Goal: Task Accomplishment & Management: Use online tool/utility

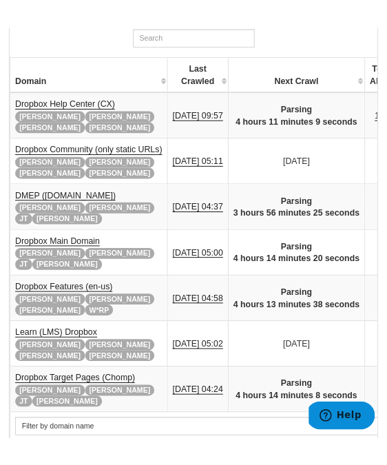
scroll to position [286, 0]
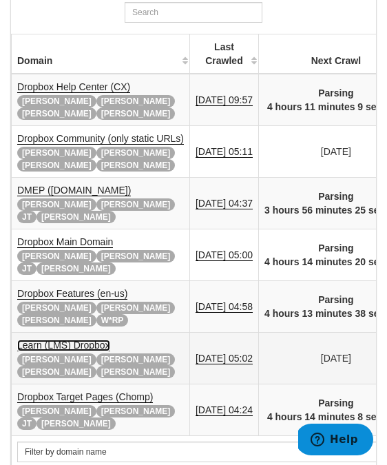
click at [65, 339] on link "Learn (LMS) Dropbox" at bounding box center [63, 345] width 93 height 12
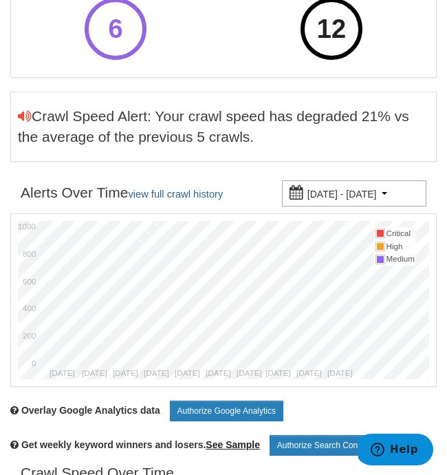
scroll to position [487, 0]
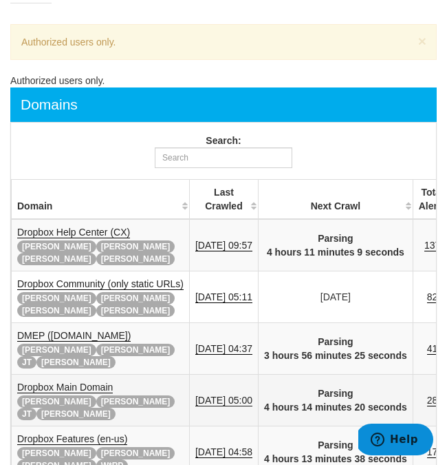
scroll to position [314, 0]
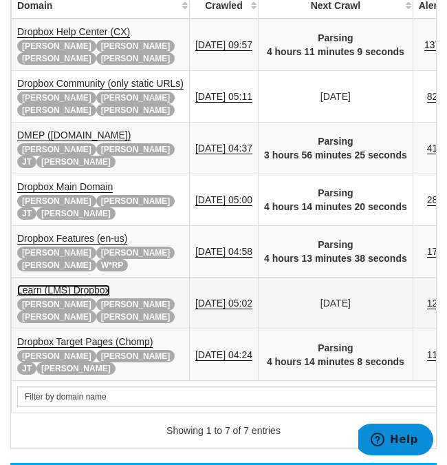
click at [76, 284] on link "Learn (LMS) Dropbox" at bounding box center [63, 290] width 93 height 12
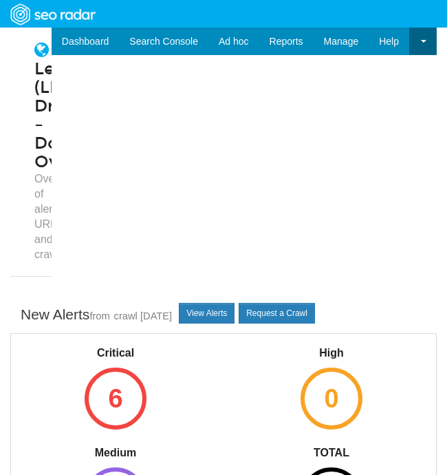
scroll to position [55, 0]
click at [221, 305] on link "View Alerts" at bounding box center [207, 313] width 56 height 21
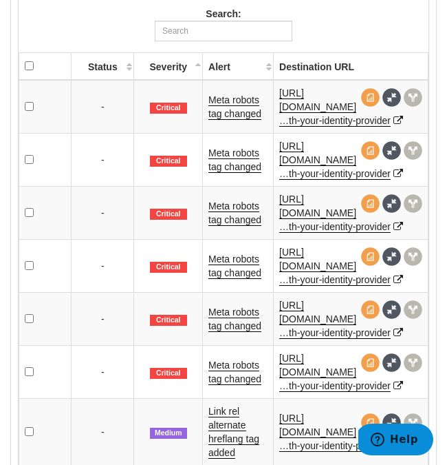
scroll to position [1579, 0]
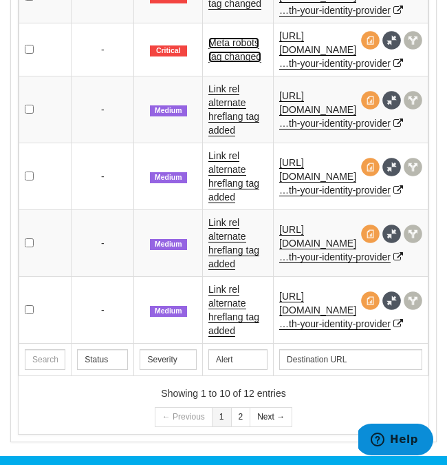
click at [237, 63] on link "Meta robots tag changed" at bounding box center [235, 49] width 53 height 25
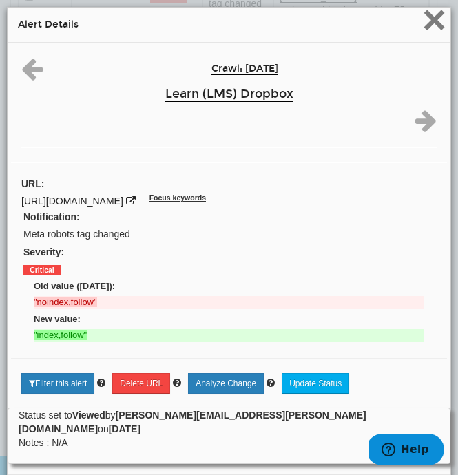
click at [434, 33] on span "×" at bounding box center [434, 20] width 24 height 46
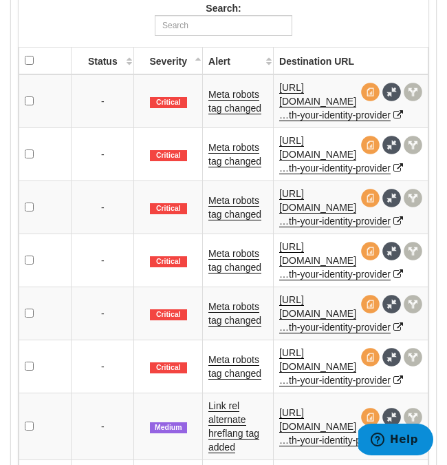
scroll to position [1183, 0]
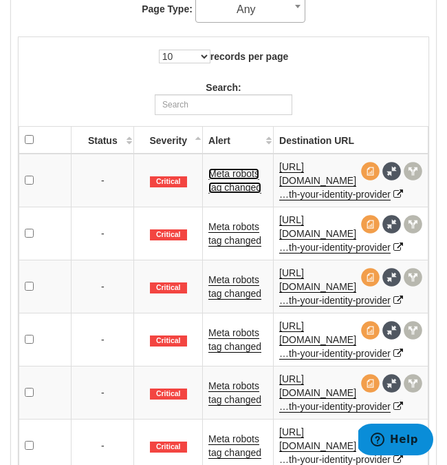
click at [223, 191] on link "Meta robots tag changed" at bounding box center [235, 180] width 53 height 25
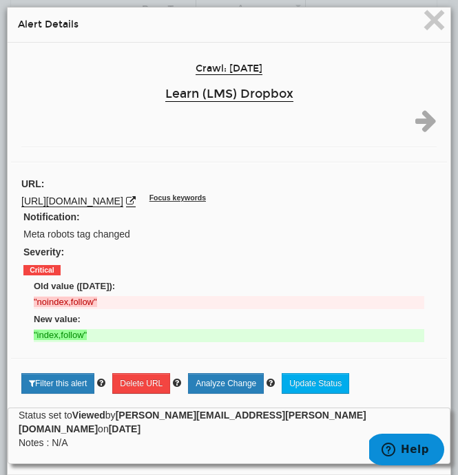
drag, startPoint x: 114, startPoint y: 215, endPoint x: 339, endPoint y: 196, distance: 225.8
click at [339, 196] on div "https://learn.dropbox.com/ja/self-guided-learning/business-admin-course/integra…" at bounding box center [228, 201] width 415 height 14
copy link "/integrating-with-your-identity-provider"
click at [422, 27] on span "×" at bounding box center [434, 20] width 24 height 46
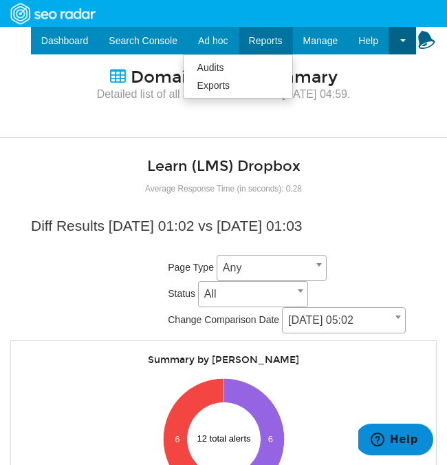
scroll to position [0, 0]
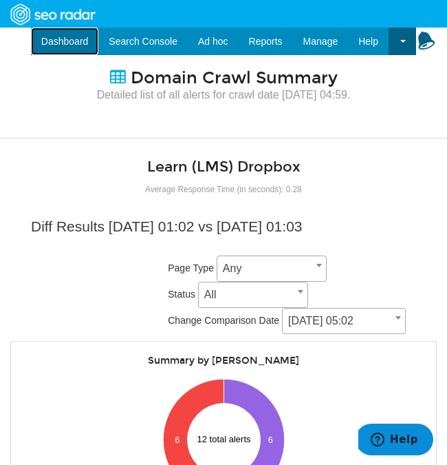
click at [55, 37] on link "Dashboard" at bounding box center [65, 42] width 68 height 28
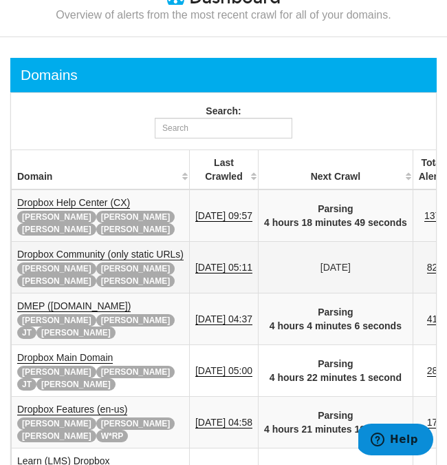
scroll to position [81, 0]
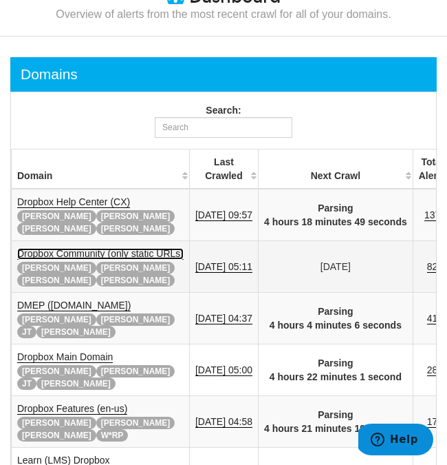
click at [141, 248] on link "Dropbox Community (only static URLs)" at bounding box center [100, 254] width 167 height 12
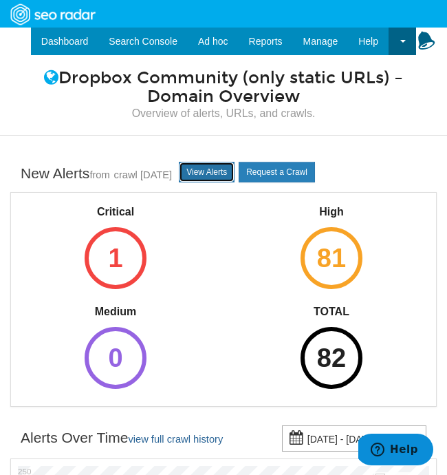
click at [235, 170] on link "View Alerts" at bounding box center [207, 172] width 56 height 21
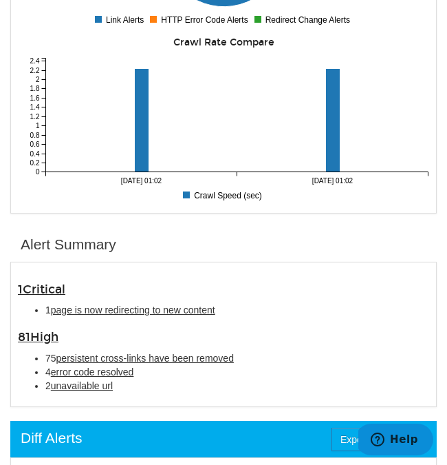
scroll to position [726, 0]
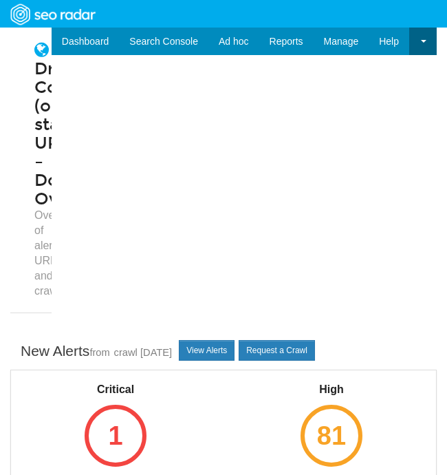
scroll to position [55, 0]
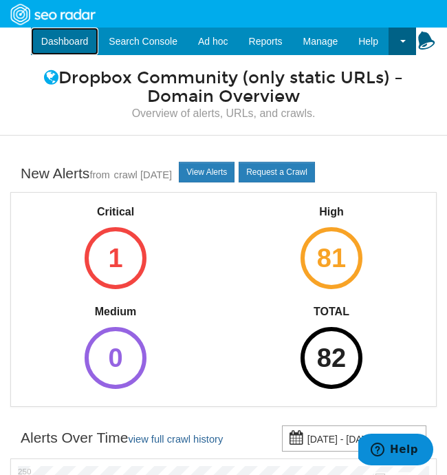
click at [61, 45] on link "Dashboard" at bounding box center [65, 42] width 68 height 28
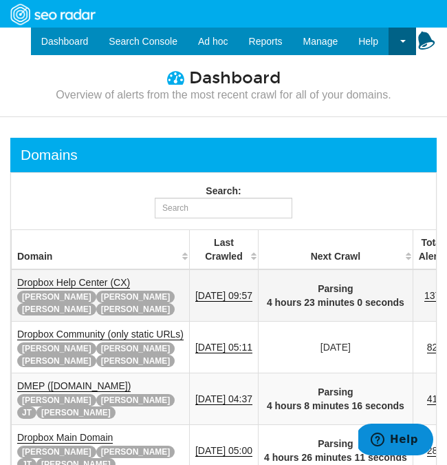
click at [136, 276] on td "Dropbox Help Center (CX) Adam Dave Felicity Ryan" at bounding box center [101, 295] width 178 height 52
click at [134, 277] on td "Dropbox Help Center (CX) Adam Dave Felicity Ryan" at bounding box center [101, 295] width 178 height 52
click at [132, 277] on td "Dropbox Help Center (CX) Adam Dave Felicity Ryan" at bounding box center [101, 295] width 178 height 52
click at [129, 279] on td "Dropbox Help Center (CX) Adam Dave Felicity Ryan" at bounding box center [101, 295] width 178 height 52
click at [125, 281] on link "Dropbox Help Center (CX)" at bounding box center [73, 283] width 113 height 12
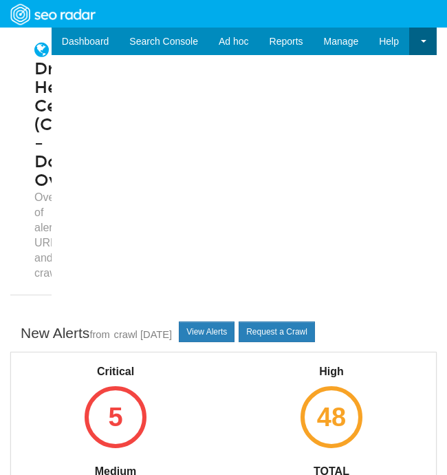
scroll to position [55, 0]
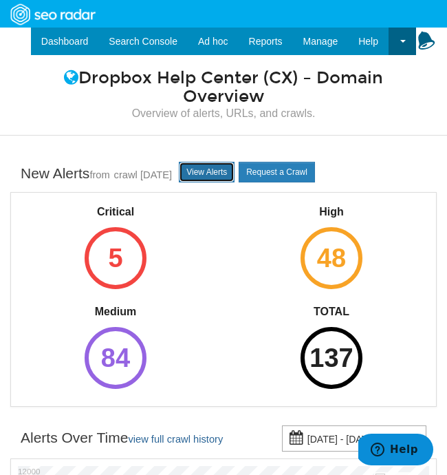
click at [235, 182] on link "View Alerts" at bounding box center [207, 172] width 56 height 21
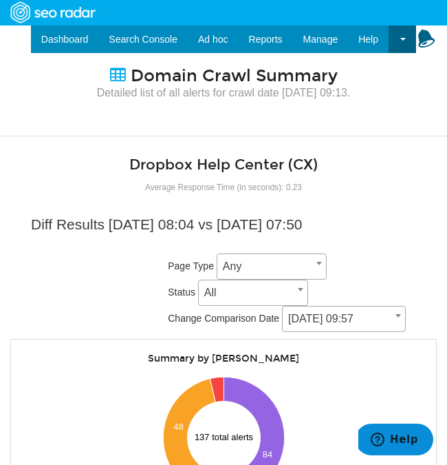
scroll to position [3, 0]
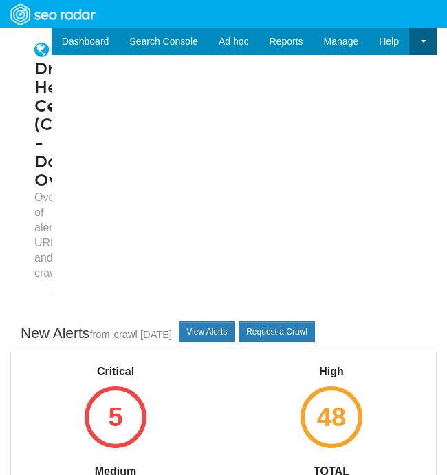
scroll to position [55, 0]
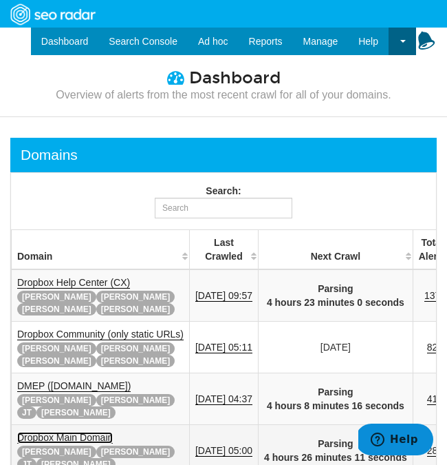
click at [88, 432] on link "Dropbox Main Domain" at bounding box center [65, 438] width 96 height 12
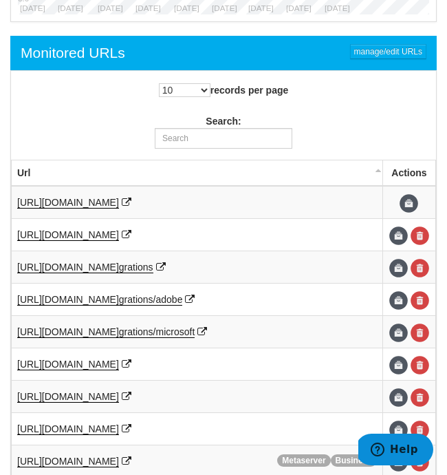
scroll to position [703, 0]
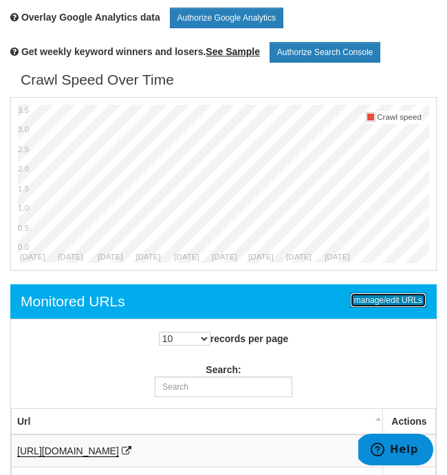
click at [361, 308] on link "manage/edit URLs" at bounding box center [388, 299] width 76 height 15
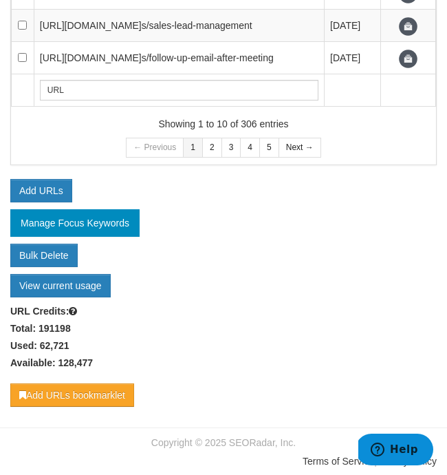
scroll to position [738, 0]
click at [53, 188] on link "Add URLs" at bounding box center [41, 190] width 62 height 23
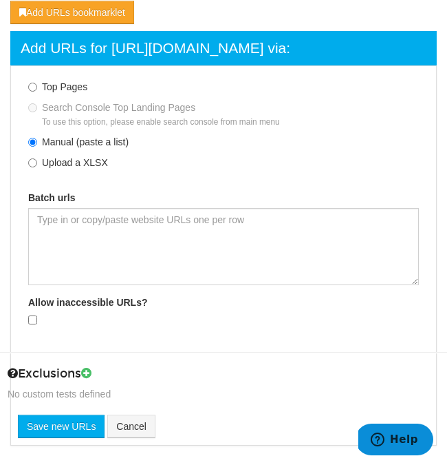
scroll to position [1177, 0]
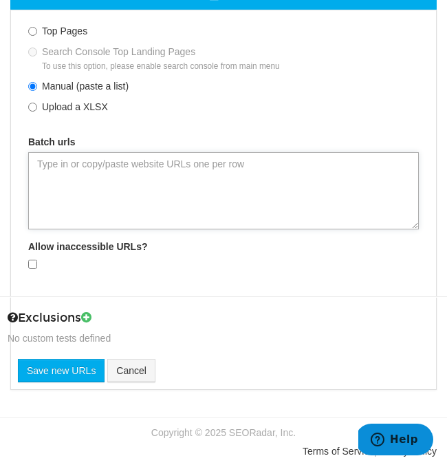
click at [197, 198] on textarea "Batch urls" at bounding box center [223, 190] width 391 height 77
paste textarea "Daily Checks Community: 1 page redirecting to new content, 75 persistent cross …"
type textarea "Daily Checks Community: 1 page redirecting to new content, 75 persistent cross …"
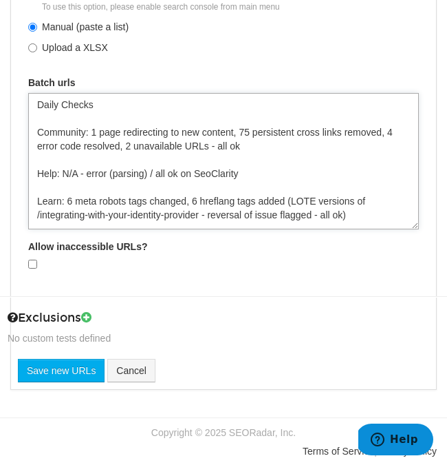
drag, startPoint x: 322, startPoint y: 266, endPoint x: 26, endPoint y: 157, distance: 315.3
click at [25, 157] on div "Daily Checks Community: 1 page redirecting to new content, 75 persistent cross …" at bounding box center [224, 161] width 412 height 136
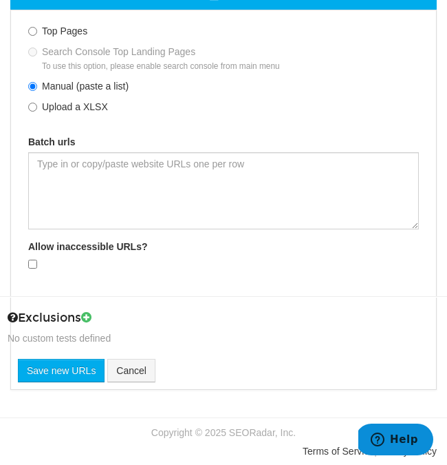
click at [66, 230] on div "Top Pages Search Console Top Landing Pages To use this option, please enable se…" at bounding box center [224, 149] width 432 height 265
click at [226, 202] on textarea "Batch urls" at bounding box center [223, 190] width 391 height 77
paste textarea "https://www.dropbox.com/resources/how-to-send-an-invoice https://www.dropbox.co…"
type textarea "https://www.dropbox.com/resources/how-to-send-an-invoice https://www.dropbox.co…"
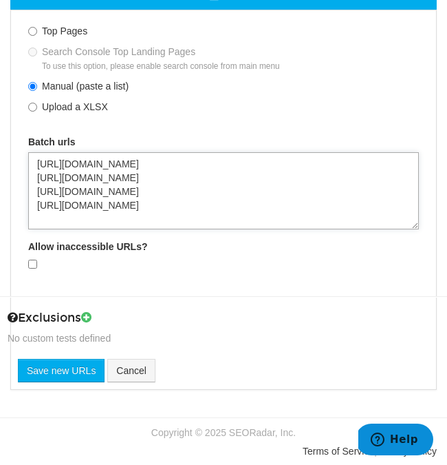
click at [63, 217] on textarea "https://www.dropbox.com/resources/how-to-send-an-invoice https://www.dropbox.co…" at bounding box center [223, 190] width 391 height 77
click at [320, 210] on textarea "https://www.dropbox.com/resources/how-to-send-an-invoice https://www.dropbox.co…" at bounding box center [223, 190] width 391 height 77
type textarea "https://www.dropbox.com/resources/how-to-send-an-invoice https://www.dropbox.co…"
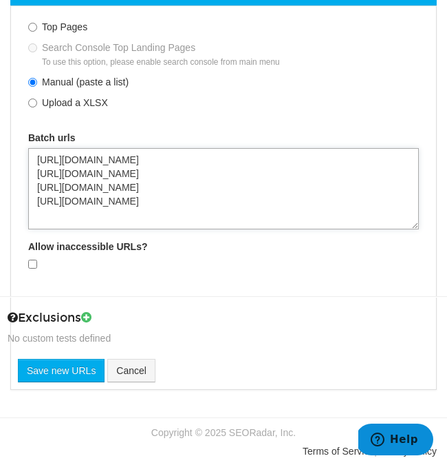
paste textarea "[URL][DOMAIN_NAME]"
type textarea "https://www.dropbox.com/resources/how-to-send-an-invoice https://www.dropbox.co…"
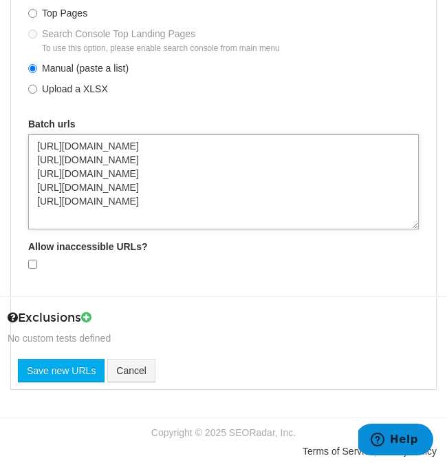
paste textarea "https://www.dropbox.com/resources/how-to-become-an-entrepreneur https://www.dro…"
type textarea "https://www.dropbox.com/resources/how-to-send-an-invoice https://www.dropbox.co…"
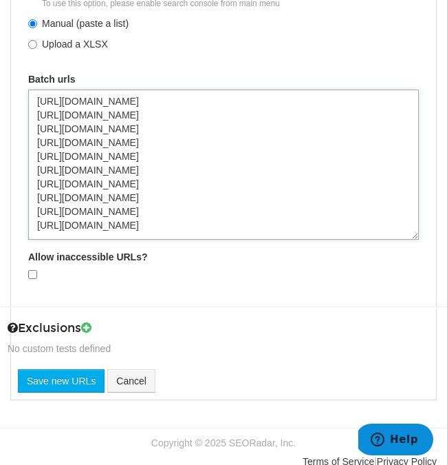
type textarea "https://www.dropbox.com/resources/how-to-send-an-invoice https://www.dropbox.co…"
drag, startPoint x: 342, startPoint y: 289, endPoint x: 12, endPoint y: 153, distance: 356.4
click at [12, 153] on div "Top Pages Search Console Top Landing Pages To use this option, please enable se…" at bounding box center [224, 124] width 432 height 338
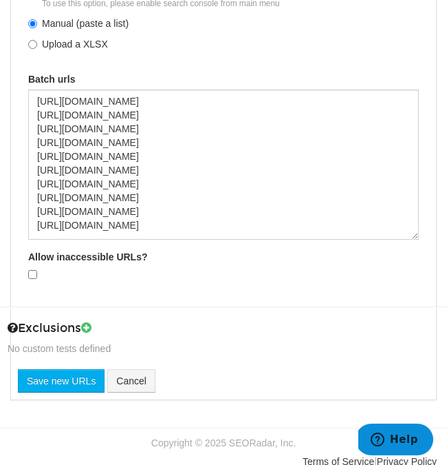
click at [209, 282] on div at bounding box center [224, 274] width 412 height 15
click at [47, 392] on input "Save new URLs" at bounding box center [61, 380] width 87 height 23
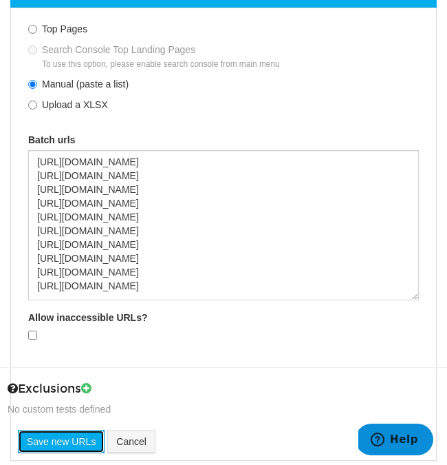
scroll to position [841, 0]
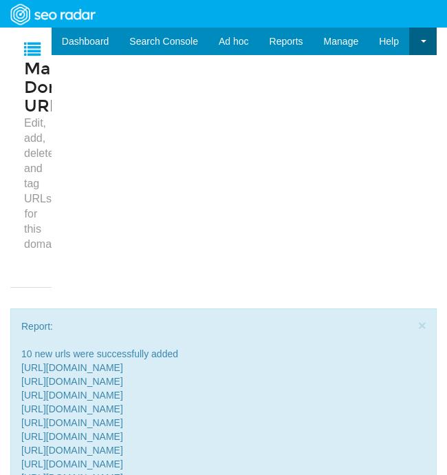
scroll to position [14, 0]
